Goal: Task Accomplishment & Management: Complete application form

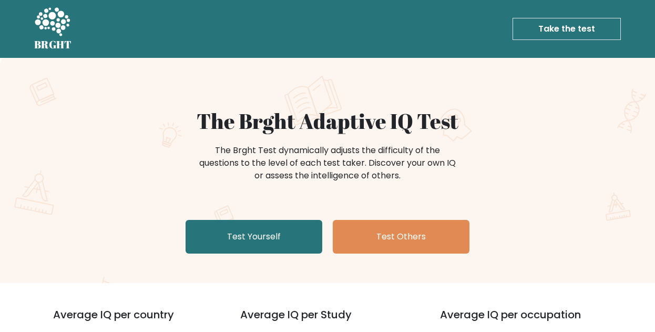
drag, startPoint x: 280, startPoint y: 231, endPoint x: 333, endPoint y: 230, distance: 53.2
click at [280, 232] on link "Test Yourself" at bounding box center [254, 237] width 137 height 34
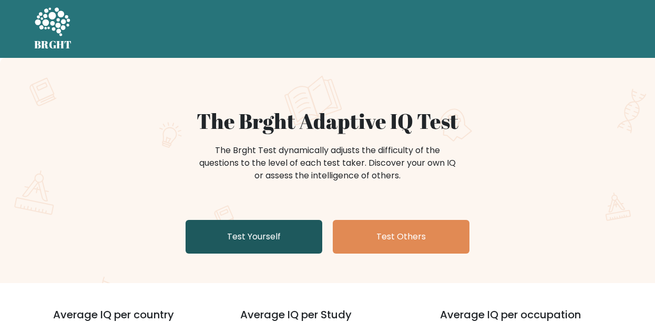
click at [279, 231] on link "Test Yourself" at bounding box center [254, 237] width 137 height 34
click at [294, 233] on link "Test Yourself" at bounding box center [254, 237] width 137 height 34
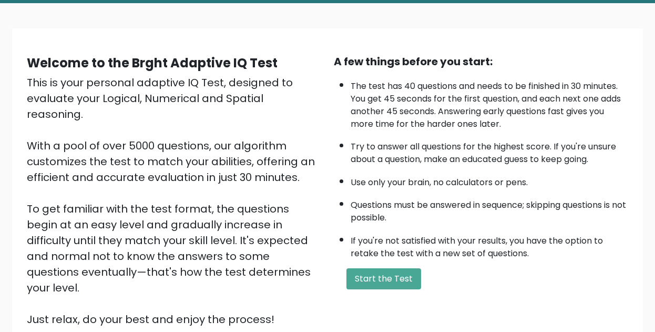
scroll to position [159, 0]
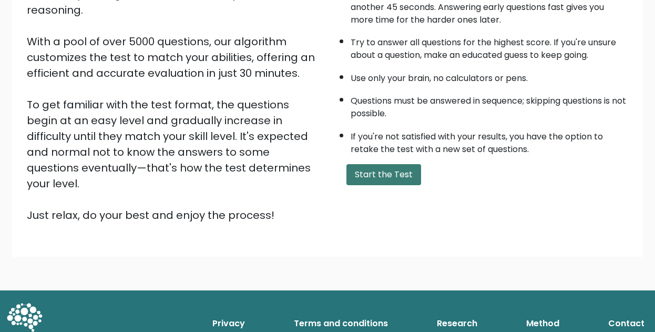
click at [363, 185] on button "Start the Test" at bounding box center [384, 174] width 75 height 21
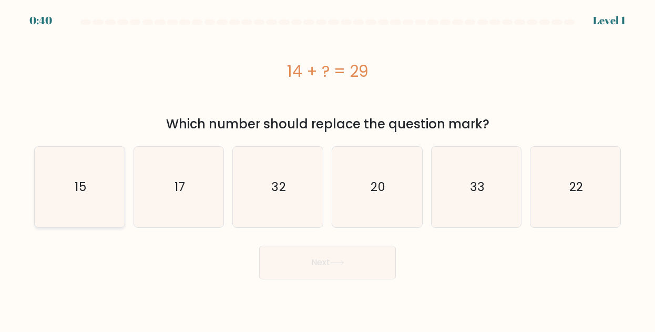
click at [92, 178] on icon "15" at bounding box center [79, 187] width 80 height 80
click at [328, 169] on input "a. 15" at bounding box center [328, 167] width 1 height 3
radio input "true"
click at [336, 270] on button "Next" at bounding box center [327, 263] width 137 height 34
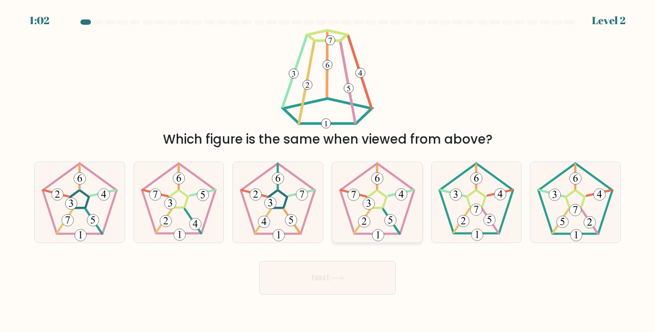
click at [385, 203] on 191 at bounding box center [377, 199] width 18 height 18
click at [328, 169] on input "d." at bounding box center [328, 167] width 1 height 3
radio input "true"
click at [359, 280] on button "Next" at bounding box center [327, 278] width 137 height 34
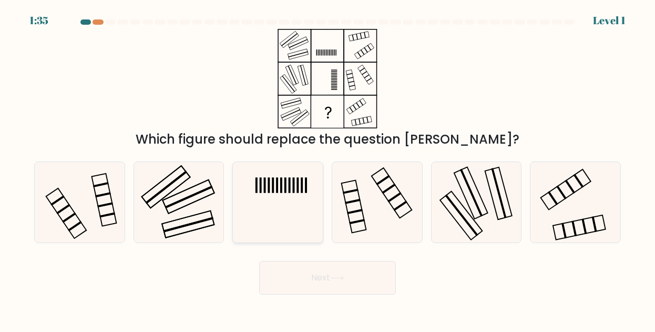
click at [304, 189] on icon at bounding box center [278, 202] width 80 height 80
click at [328, 169] on input "c." at bounding box center [328, 167] width 1 height 3
radio input "true"
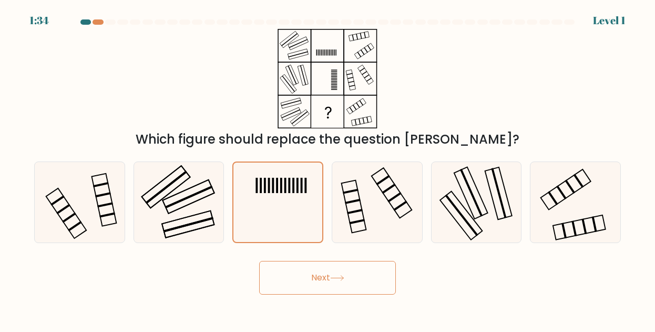
click at [359, 283] on button "Next" at bounding box center [327, 278] width 137 height 34
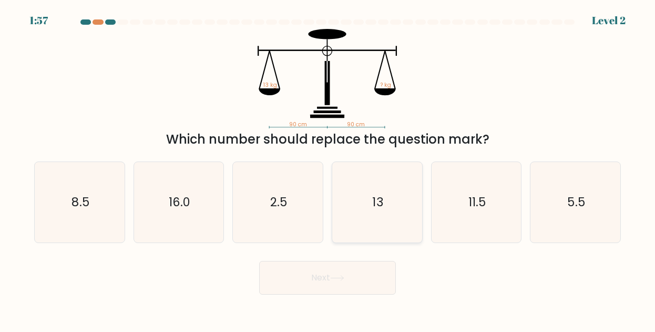
click at [383, 213] on icon "13" at bounding box center [377, 202] width 80 height 80
click at [328, 169] on input "d. 13" at bounding box center [328, 167] width 1 height 3
radio input "true"
click at [353, 283] on button "Next" at bounding box center [327, 278] width 137 height 34
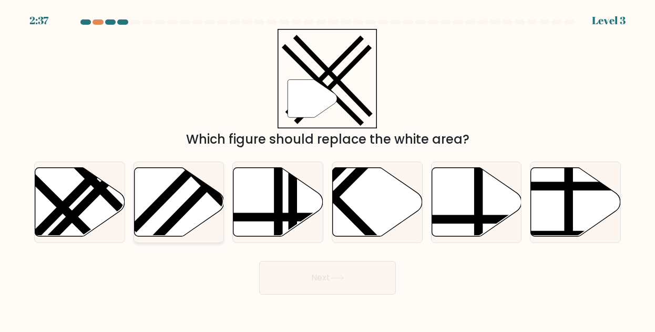
click at [167, 221] on line at bounding box center [216, 176] width 135 height 138
click at [328, 169] on input "b." at bounding box center [328, 167] width 1 height 3
radio input "true"
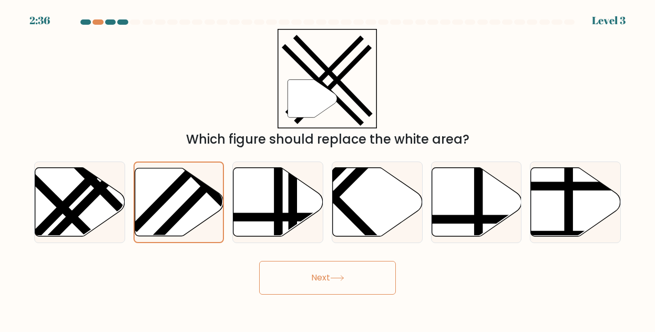
click at [357, 274] on button "Next" at bounding box center [327, 278] width 137 height 34
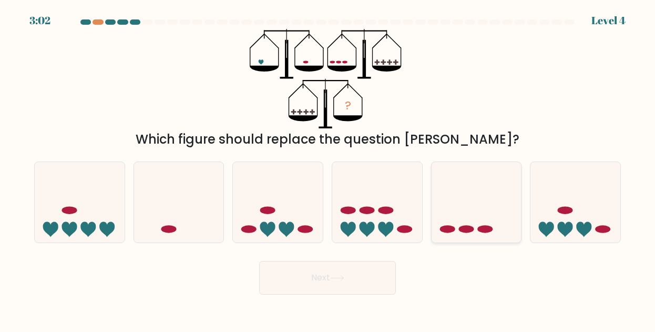
click at [487, 233] on ellipse at bounding box center [485, 230] width 15 height 8
click at [328, 169] on input "e." at bounding box center [328, 167] width 1 height 3
radio input "true"
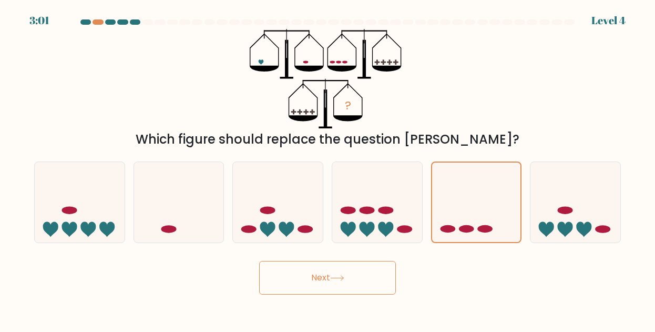
click at [366, 269] on button "Next" at bounding box center [327, 278] width 137 height 34
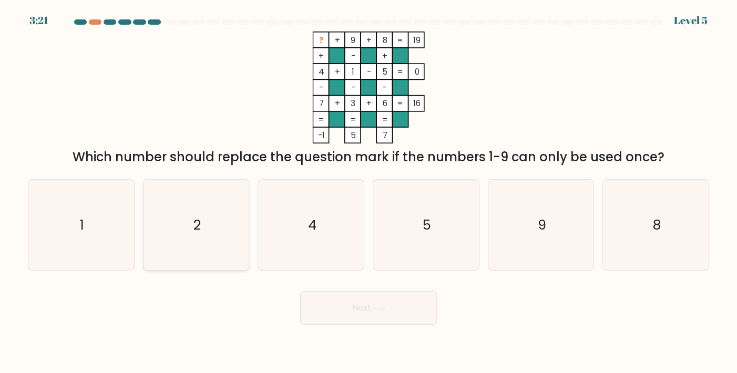
click at [215, 234] on icon "2" at bounding box center [196, 225] width 90 height 90
click at [369, 192] on input "b. 2" at bounding box center [369, 189] width 1 height 5
radio input "true"
click at [392, 306] on button "Next" at bounding box center [368, 308] width 137 height 34
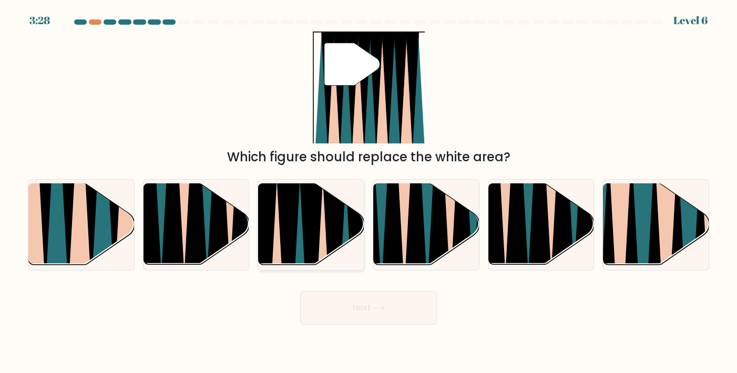
click at [318, 239] on icon at bounding box center [312, 269] width 24 height 211
click at [369, 192] on input "c." at bounding box center [369, 189] width 1 height 5
radio input "true"
click at [378, 312] on button "Next" at bounding box center [368, 308] width 137 height 34
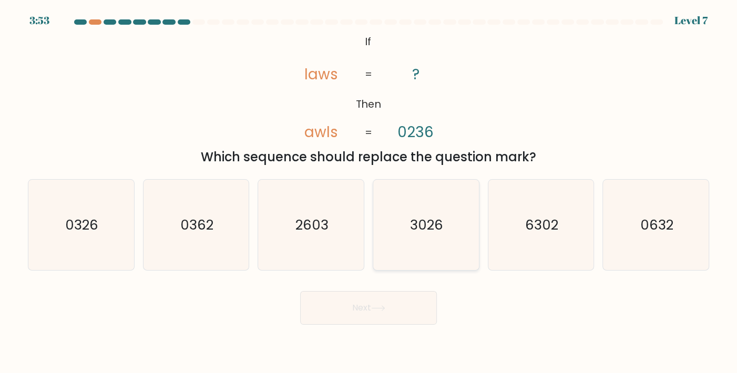
click at [444, 247] on icon "3026" at bounding box center [426, 225] width 90 height 90
click at [369, 192] on input "d. 3026" at bounding box center [369, 189] width 1 height 5
radio input "true"
click at [403, 314] on button "Next" at bounding box center [368, 308] width 137 height 34
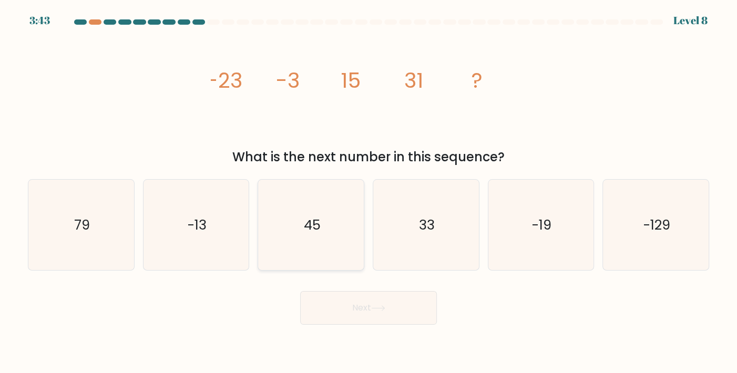
click at [284, 221] on icon "45" at bounding box center [311, 225] width 90 height 90
click at [369, 192] on input "c. 45" at bounding box center [369, 189] width 1 height 5
radio input "true"
click at [418, 296] on button "Next" at bounding box center [368, 308] width 137 height 34
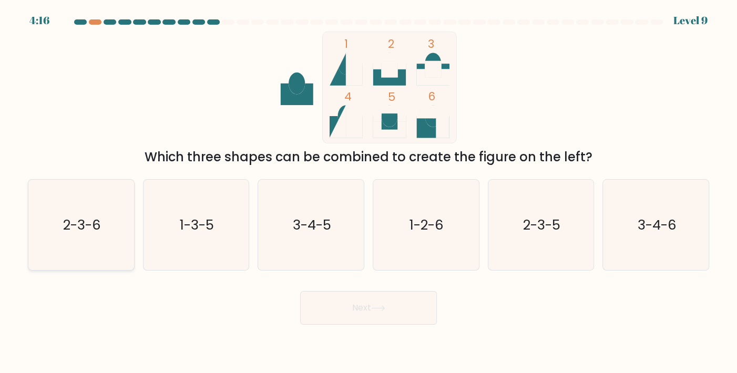
click at [99, 235] on icon "2-3-6" at bounding box center [81, 225] width 90 height 90
click at [369, 192] on input "a. 2-3-6" at bounding box center [369, 189] width 1 height 5
radio input "true"
click at [373, 316] on button "Next" at bounding box center [368, 308] width 137 height 34
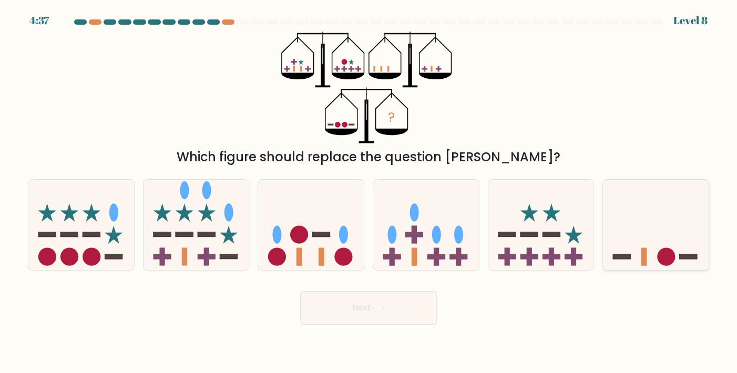
click at [653, 261] on icon at bounding box center [656, 224] width 106 height 87
click at [369, 192] on input "f." at bounding box center [369, 189] width 1 height 5
radio input "true"
click at [390, 314] on button "Next" at bounding box center [368, 308] width 137 height 34
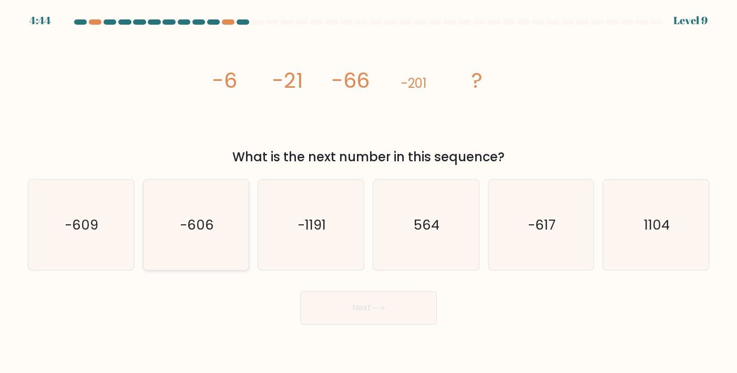
click at [177, 218] on icon "-606" at bounding box center [196, 225] width 90 height 90
click at [369, 192] on input "b. -606" at bounding box center [369, 189] width 1 height 5
radio input "true"
click at [438, 314] on div "Next" at bounding box center [369, 305] width 694 height 42
click at [391, 307] on button "Next" at bounding box center [368, 308] width 137 height 34
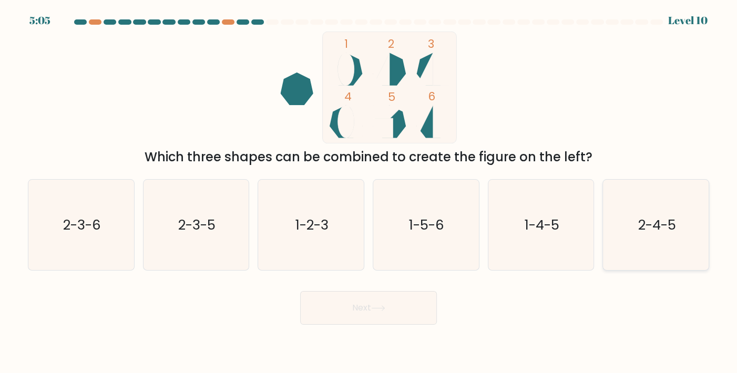
click at [655, 247] on icon "2-4-5" at bounding box center [656, 225] width 90 height 90
click at [369, 192] on input "f. 2-4-5" at bounding box center [369, 189] width 1 height 5
radio input "true"
click at [388, 316] on button "Next" at bounding box center [368, 308] width 137 height 34
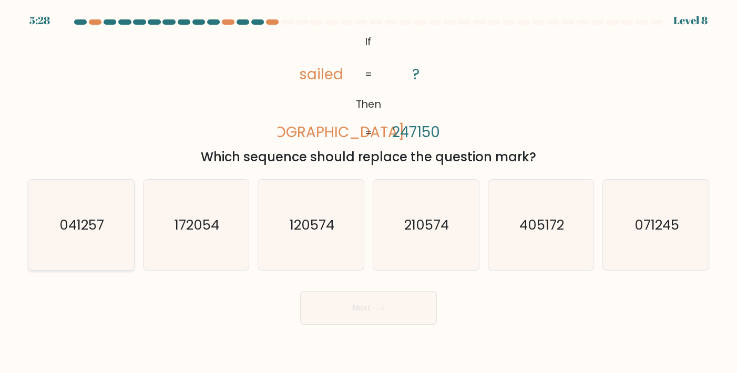
click at [97, 223] on text "041257" at bounding box center [82, 225] width 45 height 19
click at [369, 192] on input "a. 041257" at bounding box center [369, 189] width 1 height 5
radio input "true"
click at [346, 305] on button "Next" at bounding box center [368, 308] width 137 height 34
click at [415, 312] on button "Next" at bounding box center [368, 308] width 137 height 34
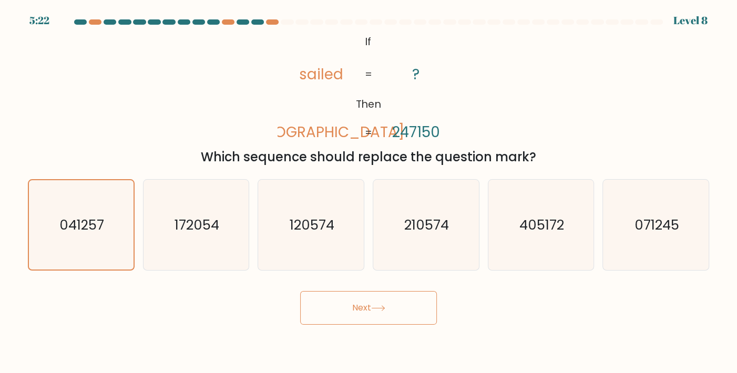
click at [429, 309] on button "Next" at bounding box center [368, 308] width 137 height 34
click at [403, 318] on button "Next" at bounding box center [368, 308] width 137 height 34
click at [403, 317] on button "Next" at bounding box center [368, 308] width 137 height 34
click at [405, 312] on button "Next" at bounding box center [368, 308] width 137 height 34
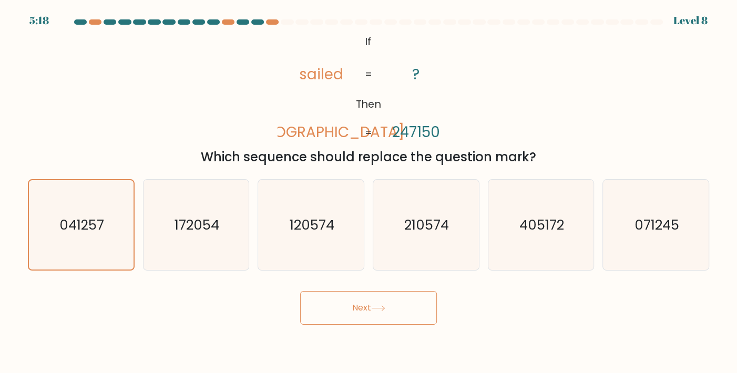
click at [405, 312] on button "Next" at bounding box center [368, 308] width 137 height 34
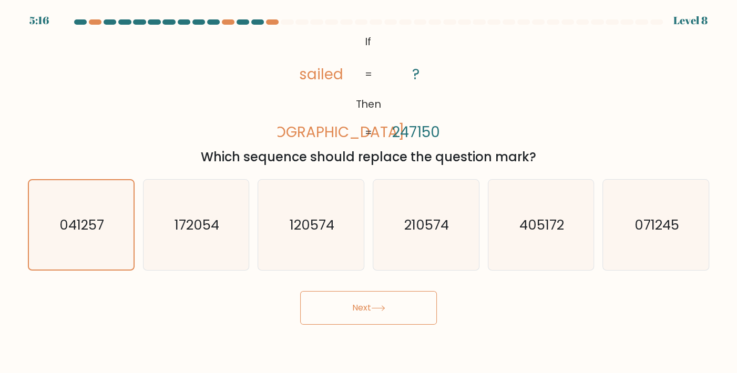
click at [401, 302] on button "Next" at bounding box center [368, 308] width 137 height 34
click at [408, 306] on button "Next" at bounding box center [368, 308] width 137 height 34
click at [181, 231] on text "172054" at bounding box center [197, 225] width 45 height 19
click at [369, 192] on input "b. 172054" at bounding box center [369, 189] width 1 height 5
radio input "true"
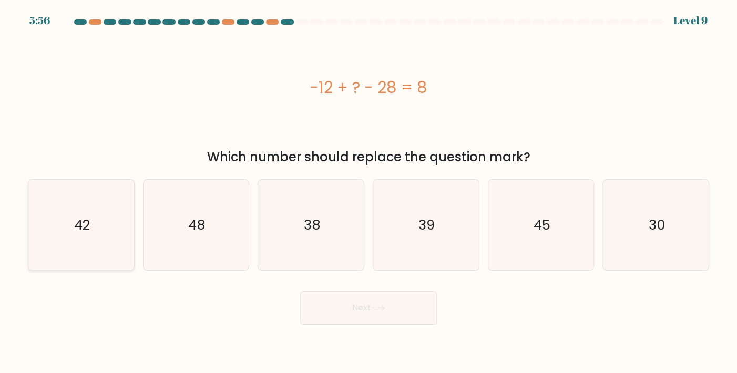
click at [127, 231] on div "42" at bounding box center [81, 225] width 107 height 92
click at [369, 192] on input "a. 42" at bounding box center [369, 189] width 1 height 5
radio input "true"
click at [342, 299] on button "Next" at bounding box center [368, 308] width 137 height 34
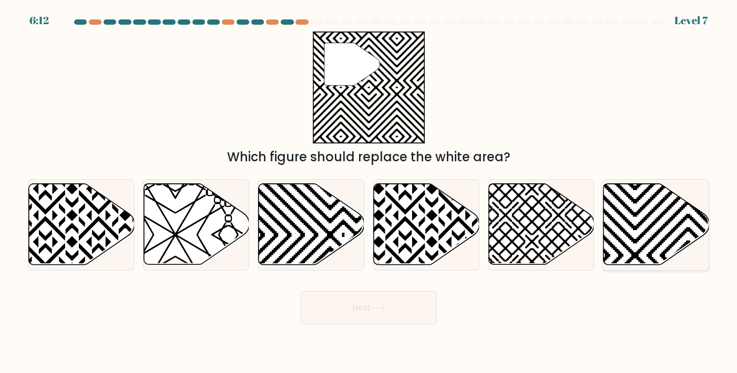
click at [643, 213] on icon at bounding box center [657, 224] width 106 height 81
click at [369, 192] on input "f." at bounding box center [369, 189] width 1 height 5
radio input "true"
click at [406, 314] on button "Next" at bounding box center [368, 308] width 137 height 34
click at [411, 315] on button "Next" at bounding box center [368, 308] width 137 height 34
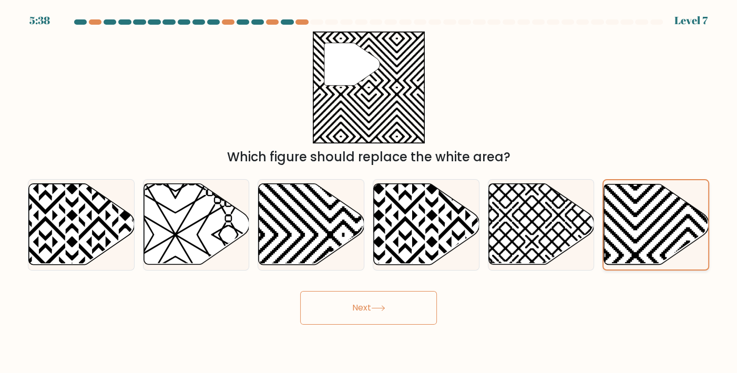
click at [636, 204] on icon at bounding box center [688, 268] width 210 height 210
click at [369, 192] on input "f." at bounding box center [369, 189] width 1 height 5
click at [388, 296] on button "Next" at bounding box center [368, 308] width 137 height 34
click at [399, 306] on button "Next" at bounding box center [368, 308] width 137 height 34
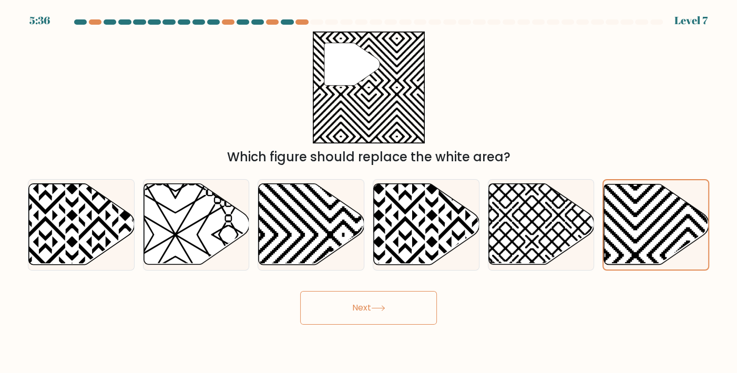
click at [399, 306] on button "Next" at bounding box center [368, 308] width 137 height 34
click at [400, 306] on button "Next" at bounding box center [368, 308] width 137 height 34
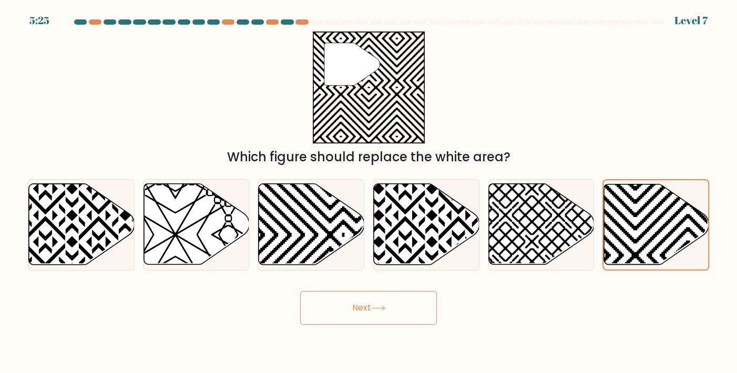
click at [410, 316] on button "Next" at bounding box center [368, 308] width 137 height 34
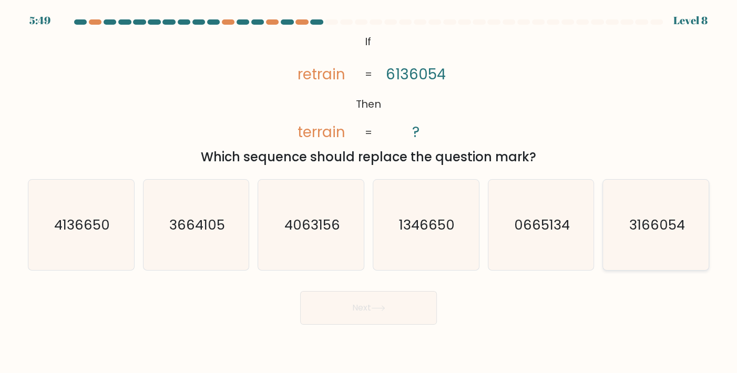
click at [655, 242] on icon "3166054" at bounding box center [656, 225] width 90 height 90
click at [369, 192] on input "f. 3166054" at bounding box center [369, 189] width 1 height 5
radio input "true"
click at [386, 307] on icon at bounding box center [378, 309] width 14 height 6
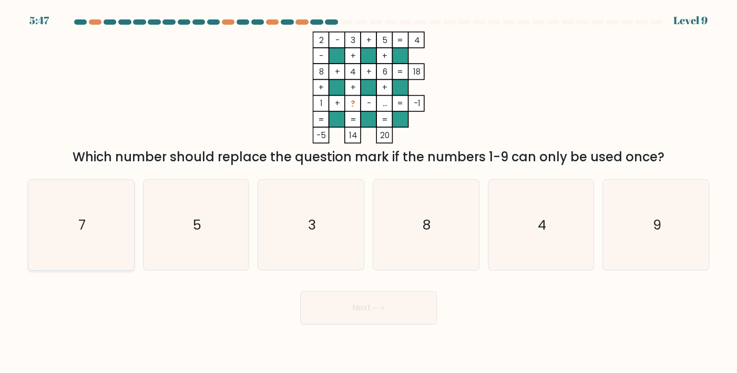
click at [81, 220] on text "7" at bounding box center [81, 225] width 7 height 19
click at [369, 192] on input "a. 7" at bounding box center [369, 189] width 1 height 5
radio input "true"
click at [360, 307] on button "Next" at bounding box center [368, 308] width 137 height 34
click at [382, 303] on button "Next" at bounding box center [368, 308] width 137 height 34
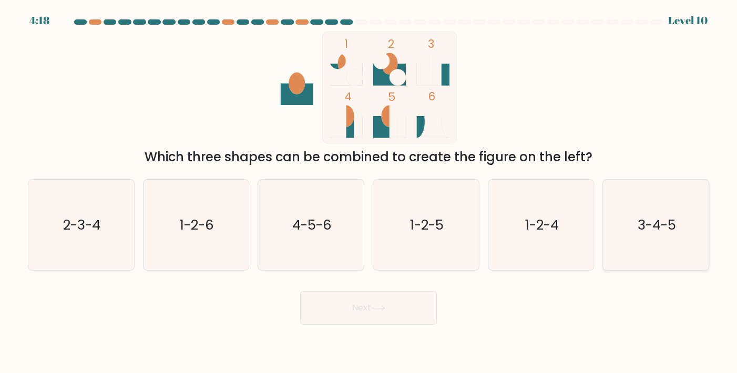
click at [653, 229] on text "3-4-5" at bounding box center [657, 225] width 38 height 19
click at [369, 192] on input "f. 3-4-5" at bounding box center [369, 189] width 1 height 5
radio input "true"
click at [403, 306] on button "Next" at bounding box center [368, 308] width 137 height 34
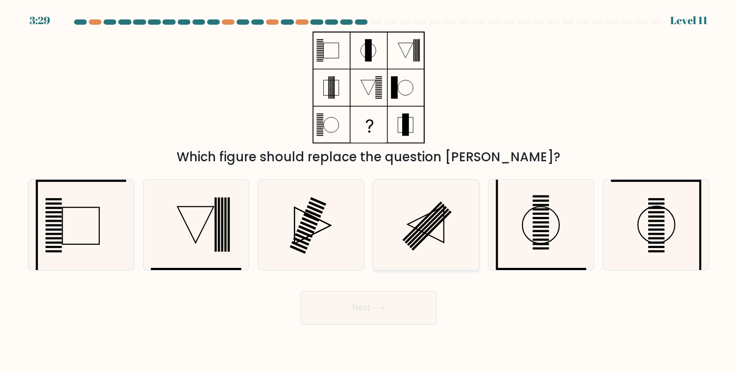
click at [429, 225] on rect at bounding box center [427, 226] width 40 height 40
click at [381, 305] on button "Next" at bounding box center [368, 308] width 137 height 34
click at [324, 227] on icon at bounding box center [311, 225] width 90 height 90
click at [369, 192] on input "c." at bounding box center [369, 189] width 1 height 5
radio input "true"
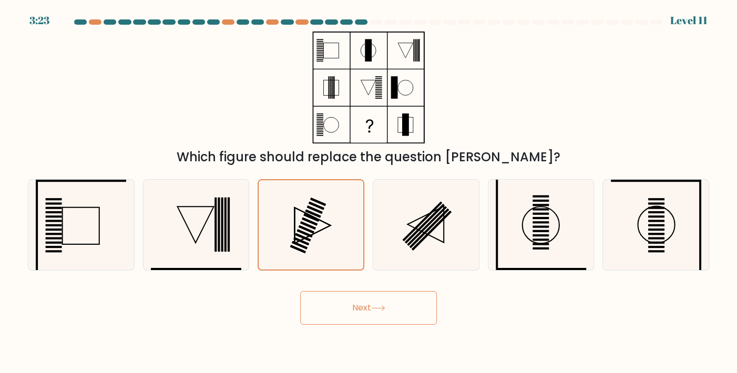
click at [400, 316] on button "Next" at bounding box center [368, 308] width 137 height 34
click at [179, 238] on icon at bounding box center [196, 225] width 90 height 90
click at [369, 192] on input "b." at bounding box center [369, 189] width 1 height 5
radio input "true"
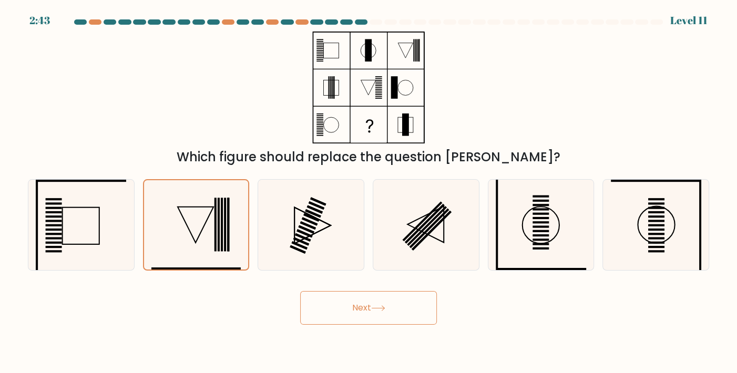
click at [375, 321] on button "Next" at bounding box center [368, 308] width 137 height 34
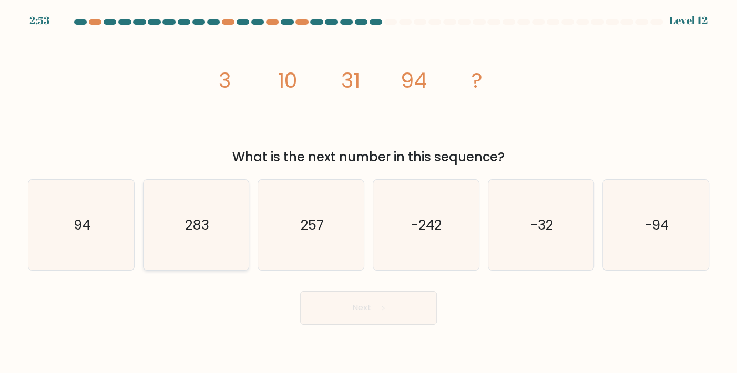
click at [219, 237] on icon "283" at bounding box center [196, 225] width 90 height 90
click at [369, 192] on input "b. 283" at bounding box center [369, 189] width 1 height 5
radio input "true"
click at [355, 310] on button "Next" at bounding box center [368, 308] width 137 height 34
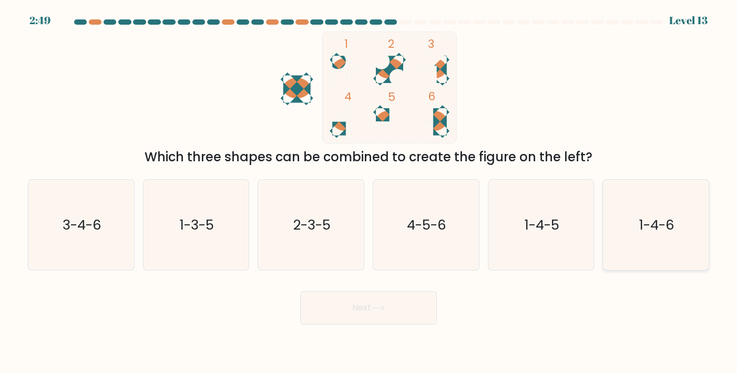
click at [655, 239] on icon "1-4-6" at bounding box center [656, 225] width 90 height 90
click at [369, 192] on input "f. 1-4-6" at bounding box center [369, 189] width 1 height 5
radio input "true"
click at [390, 307] on button "Next" at bounding box center [368, 308] width 137 height 34
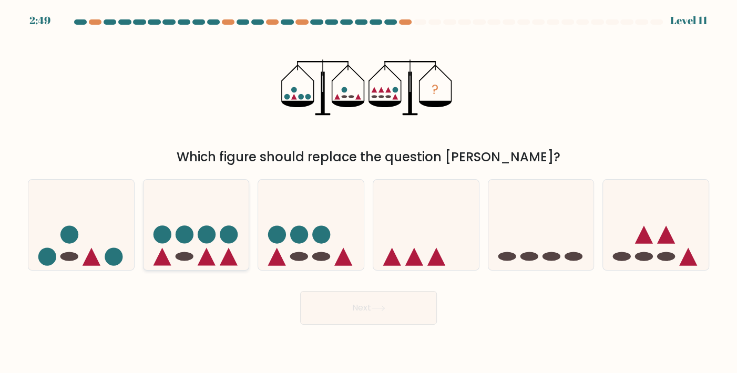
click at [175, 259] on icon at bounding box center [197, 224] width 106 height 87
click at [369, 192] on input "b." at bounding box center [369, 189] width 1 height 5
radio input "true"
click at [355, 316] on button "Next" at bounding box center [368, 308] width 137 height 34
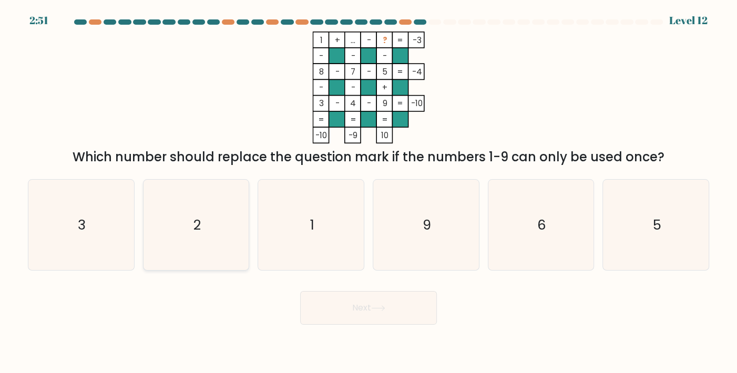
click at [217, 214] on icon "2" at bounding box center [196, 225] width 90 height 90
click at [369, 192] on input "b. 2" at bounding box center [369, 189] width 1 height 5
radio input "true"
click at [410, 303] on button "Next" at bounding box center [368, 308] width 137 height 34
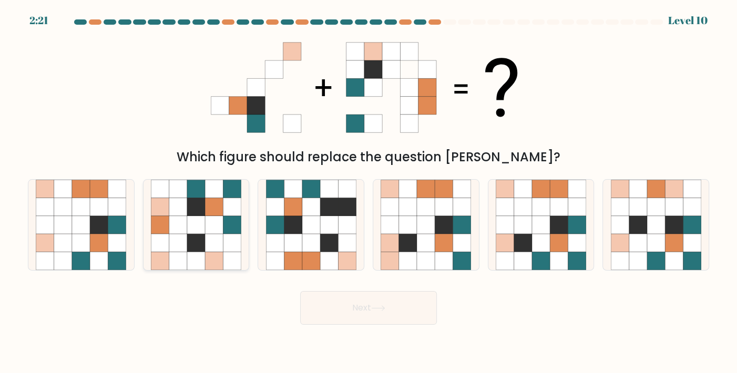
click at [218, 239] on icon at bounding box center [214, 243] width 18 height 18
click at [369, 192] on input "b." at bounding box center [369, 189] width 1 height 5
radio input "true"
click at [367, 299] on button "Next" at bounding box center [368, 308] width 137 height 34
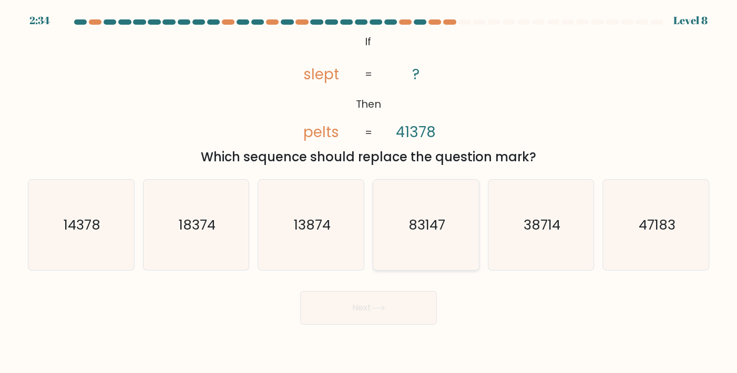
click at [465, 228] on icon "83147" at bounding box center [426, 225] width 90 height 90
click at [369, 192] on input "d. 83147" at bounding box center [369, 189] width 1 height 5
radio input "true"
click at [410, 315] on button "Next" at bounding box center [368, 308] width 137 height 34
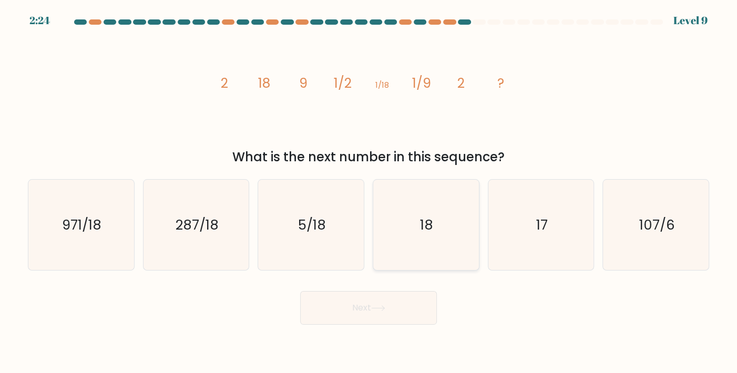
click at [406, 204] on icon "18" at bounding box center [426, 225] width 90 height 90
click at [369, 192] on input "d. 18" at bounding box center [369, 189] width 1 height 5
radio input "true"
click at [407, 319] on button "Next" at bounding box center [368, 308] width 137 height 34
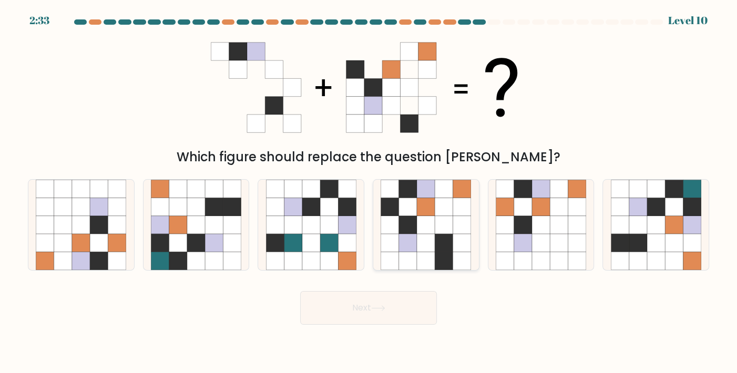
click at [444, 236] on icon at bounding box center [444, 243] width 18 height 18
click at [369, 192] on input "d." at bounding box center [369, 189] width 1 height 5
radio input "true"
click at [393, 318] on button "Next" at bounding box center [368, 308] width 137 height 34
click at [400, 320] on button "Next" at bounding box center [368, 308] width 137 height 34
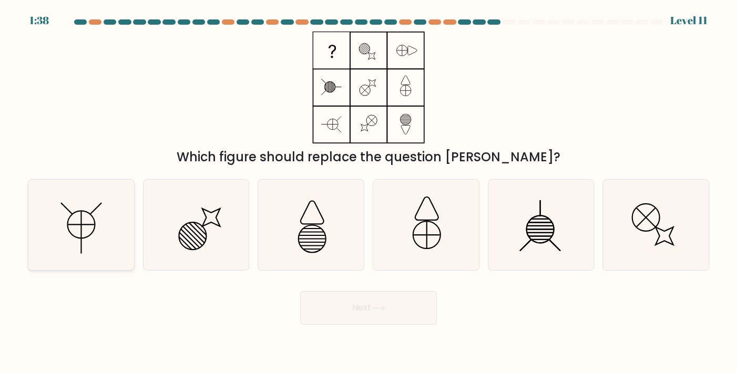
drag, startPoint x: 91, startPoint y: 208, endPoint x: 101, endPoint y: 215, distance: 12.4
click at [90, 207] on icon at bounding box center [81, 225] width 90 height 90
click at [369, 192] on input "a." at bounding box center [369, 189] width 1 height 5
radio input "true"
click at [391, 320] on button "Next" at bounding box center [368, 308] width 137 height 34
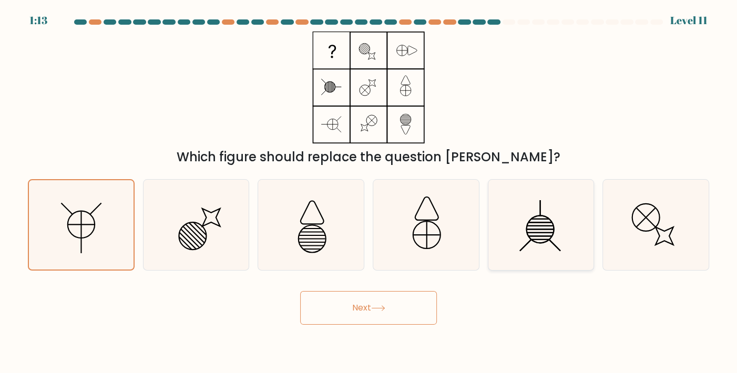
click at [555, 235] on icon at bounding box center [541, 225] width 90 height 90
click at [369, 192] on input "e." at bounding box center [369, 189] width 1 height 5
radio input "true"
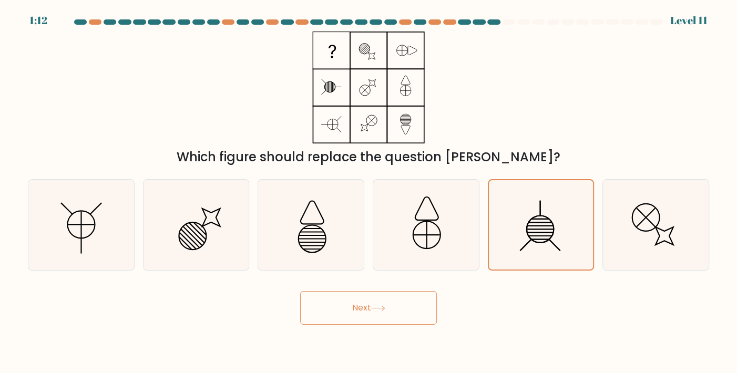
click at [383, 311] on icon at bounding box center [378, 309] width 14 height 6
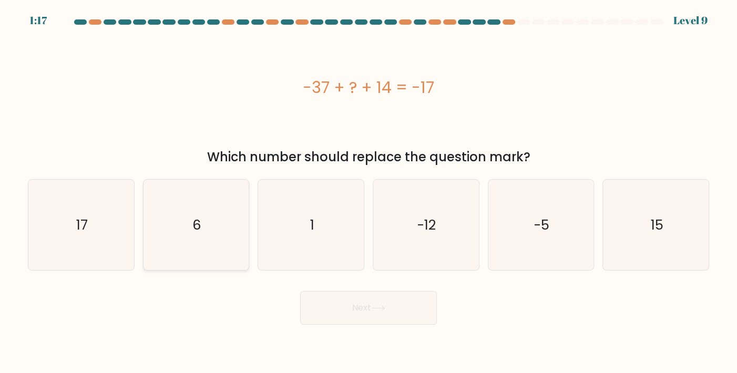
click at [204, 239] on icon "6" at bounding box center [196, 225] width 90 height 90
click at [369, 192] on input "b. 6" at bounding box center [369, 189] width 1 height 5
radio input "true"
click at [369, 303] on button "Next" at bounding box center [368, 308] width 137 height 34
click at [413, 320] on button "Next" at bounding box center [368, 308] width 137 height 34
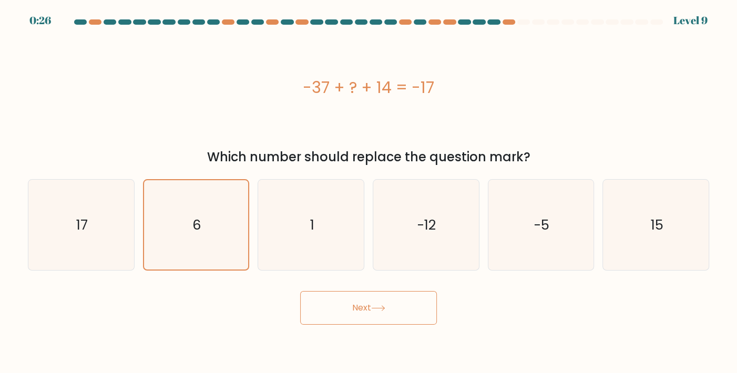
click at [367, 300] on button "Next" at bounding box center [368, 308] width 137 height 34
click at [346, 309] on button "Next" at bounding box center [368, 308] width 137 height 34
